Goal: Find specific page/section: Find specific page/section

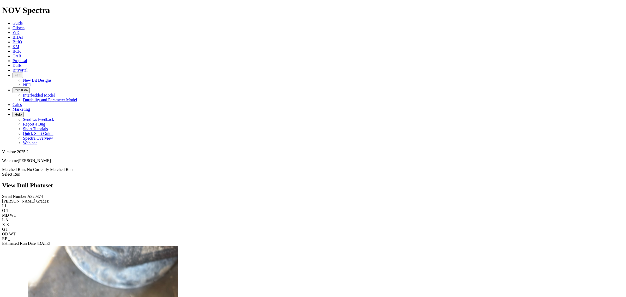
click at [25, 26] on link "Offsets" at bounding box center [19, 28] width 12 height 4
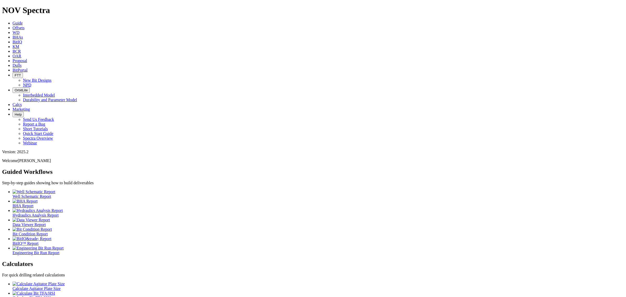
click at [25, 26] on span "Offsets" at bounding box center [19, 28] width 12 height 4
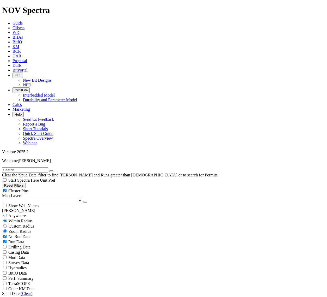
click at [38, 167] on input "text" at bounding box center [25, 169] width 46 height 5
type input "dobby"
click at [55, 170] on button "submit" at bounding box center [57, 171] width 4 height 2
click at [18, 213] on span "Anywhere" at bounding box center [16, 215] width 17 height 4
radio input "true"
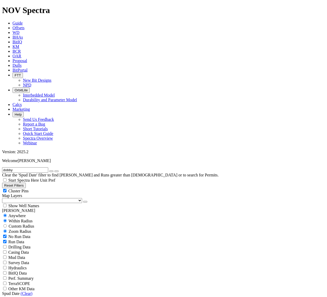
radio input "false"
radio input "true"
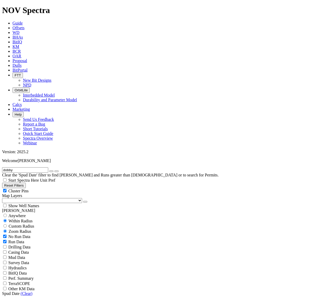
drag, startPoint x: 166, startPoint y: 13, endPoint x: 170, endPoint y: 14, distance: 4.5
click at [22, 63] on link "Dulls" at bounding box center [17, 65] width 9 height 4
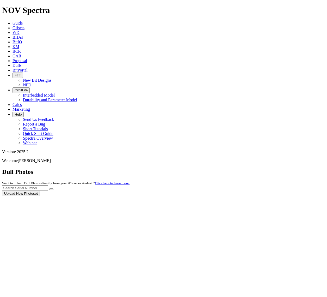
drag, startPoint x: 231, startPoint y: 17, endPoint x: 233, endPoint y: 31, distance: 14.2
click at [231, 196] on div at bounding box center [163, 196] width 323 height 0
click at [233, 196] on div at bounding box center [163, 196] width 323 height 0
click at [235, 196] on div at bounding box center [163, 196] width 323 height 0
click at [48, 185] on input "text" at bounding box center [25, 187] width 46 height 5
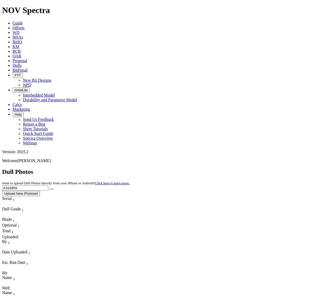
type input "A318959"
click at [49, 188] on button "submit" at bounding box center [51, 189] width 4 height 2
